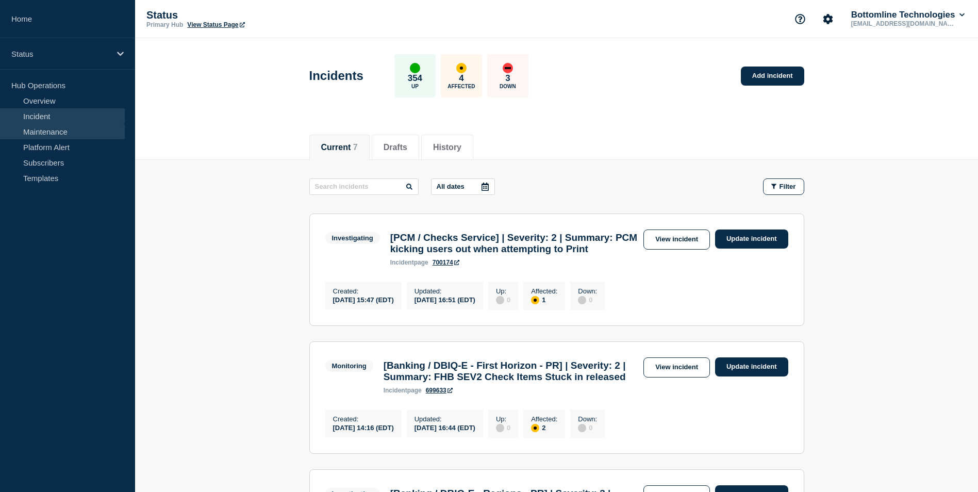
click at [67, 132] on link "Maintenance" at bounding box center [62, 131] width 125 height 15
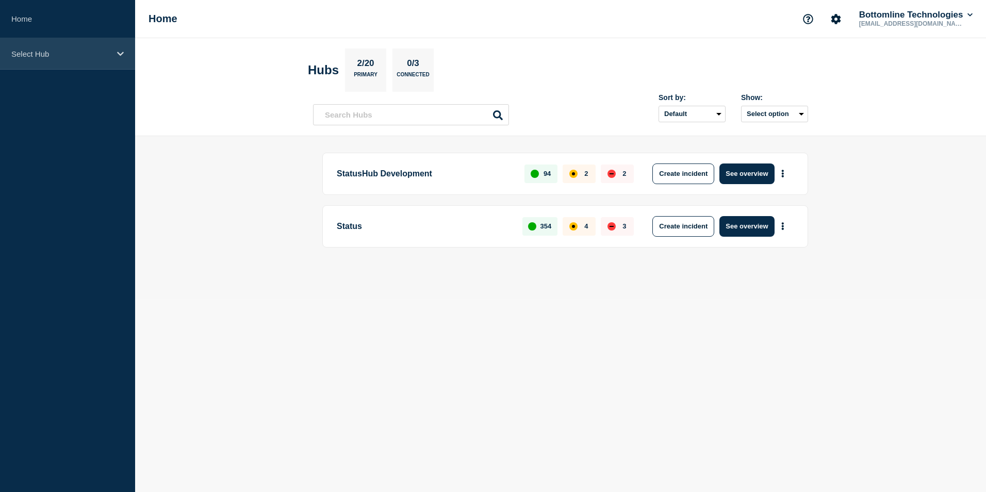
click at [103, 55] on p "Select Hub" at bounding box center [60, 53] width 99 height 9
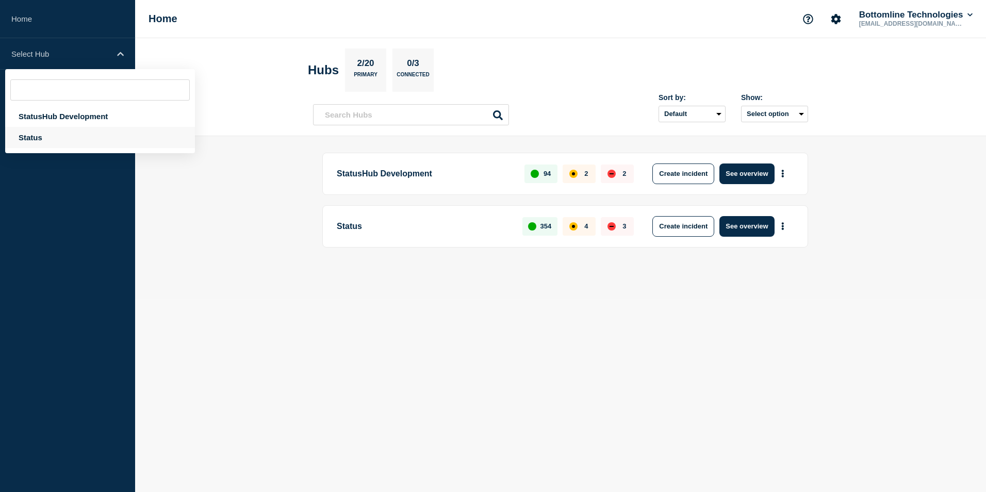
click at [68, 138] on div "Status" at bounding box center [100, 137] width 190 height 21
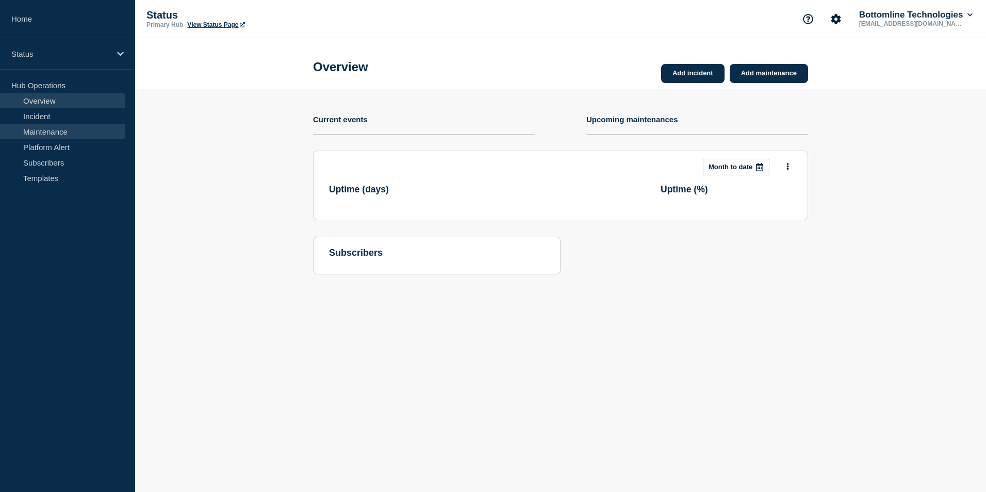
click at [87, 134] on link "Maintenance" at bounding box center [62, 131] width 125 height 15
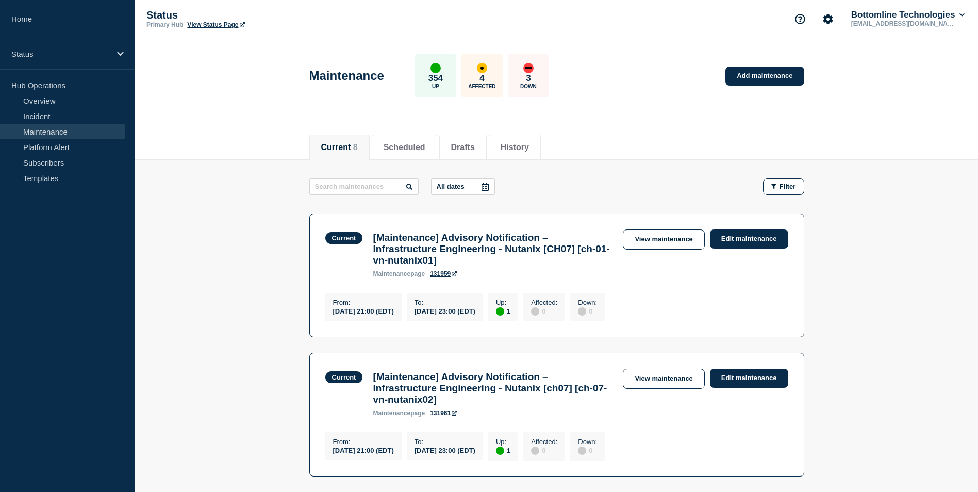
scroll to position [52, 0]
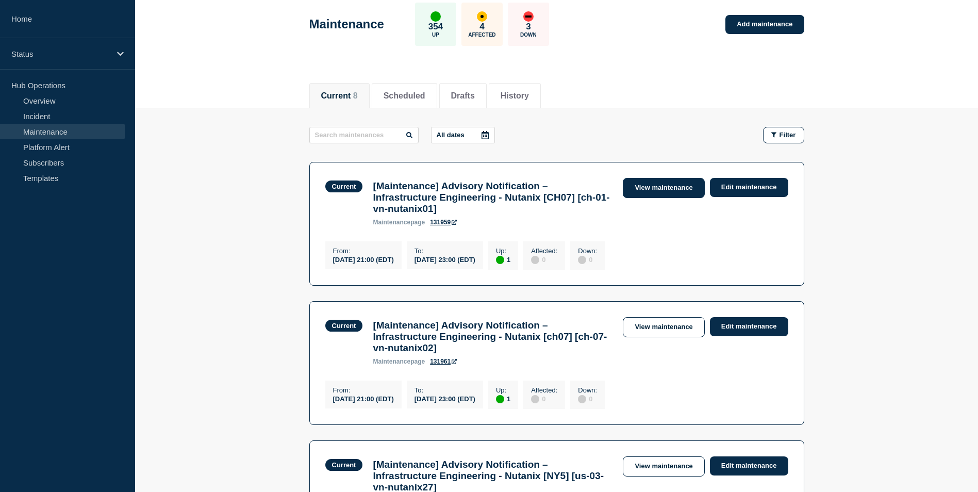
click at [680, 187] on link "View maintenance" at bounding box center [663, 188] width 81 height 20
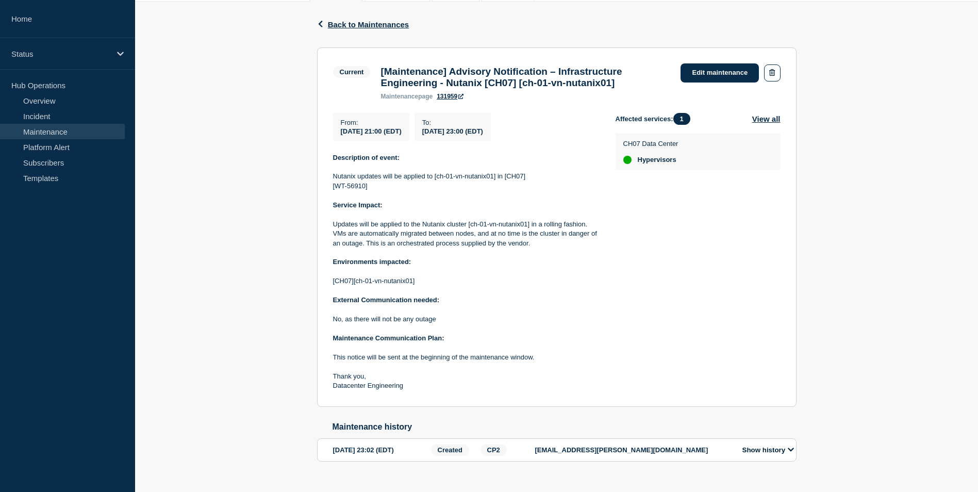
scroll to position [134, 0]
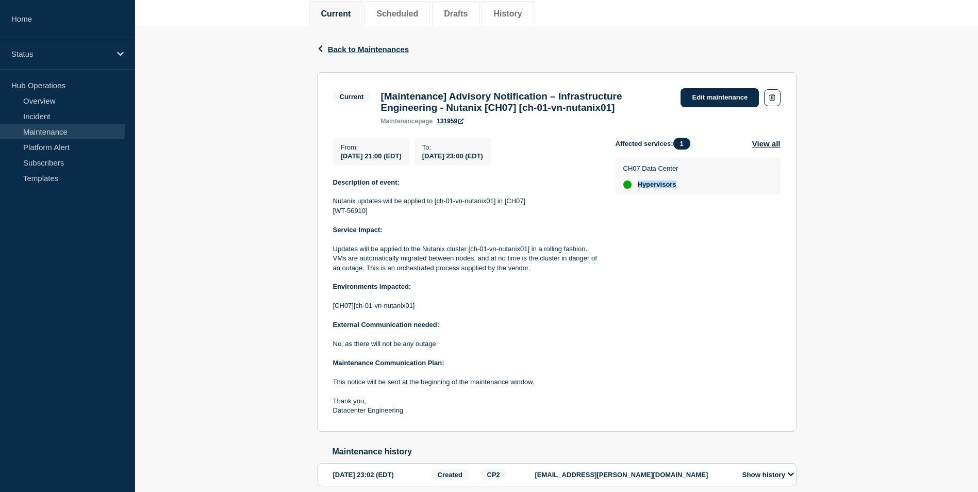
drag, startPoint x: 680, startPoint y: 191, endPoint x: 638, endPoint y: 194, distance: 42.4
click at [638, 189] on span "Hypervisors" at bounding box center [657, 184] width 39 height 8
copy span "Hypervisors"
